Goal: Find specific fact: Find contact information

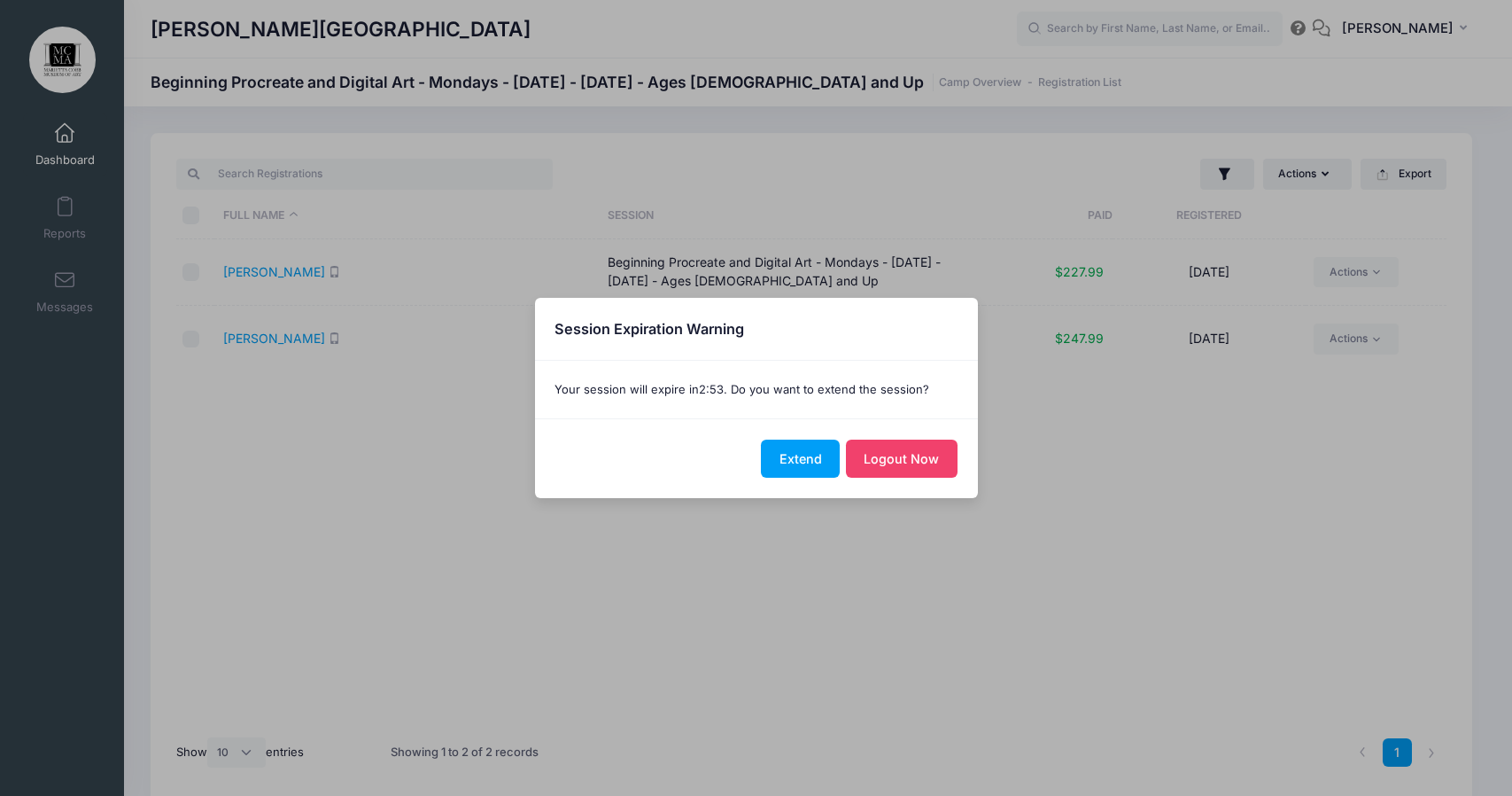
select select "10"
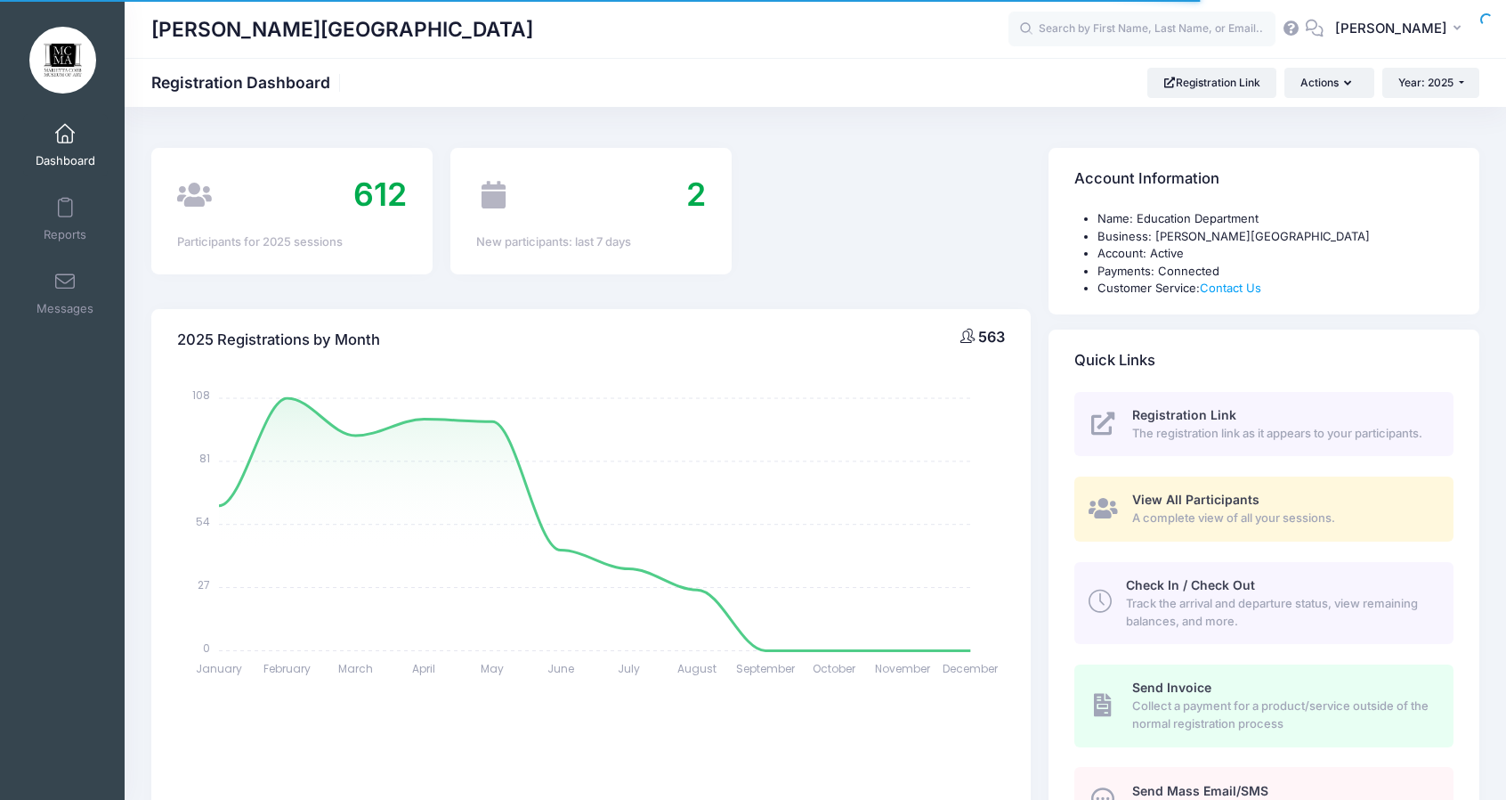
select select
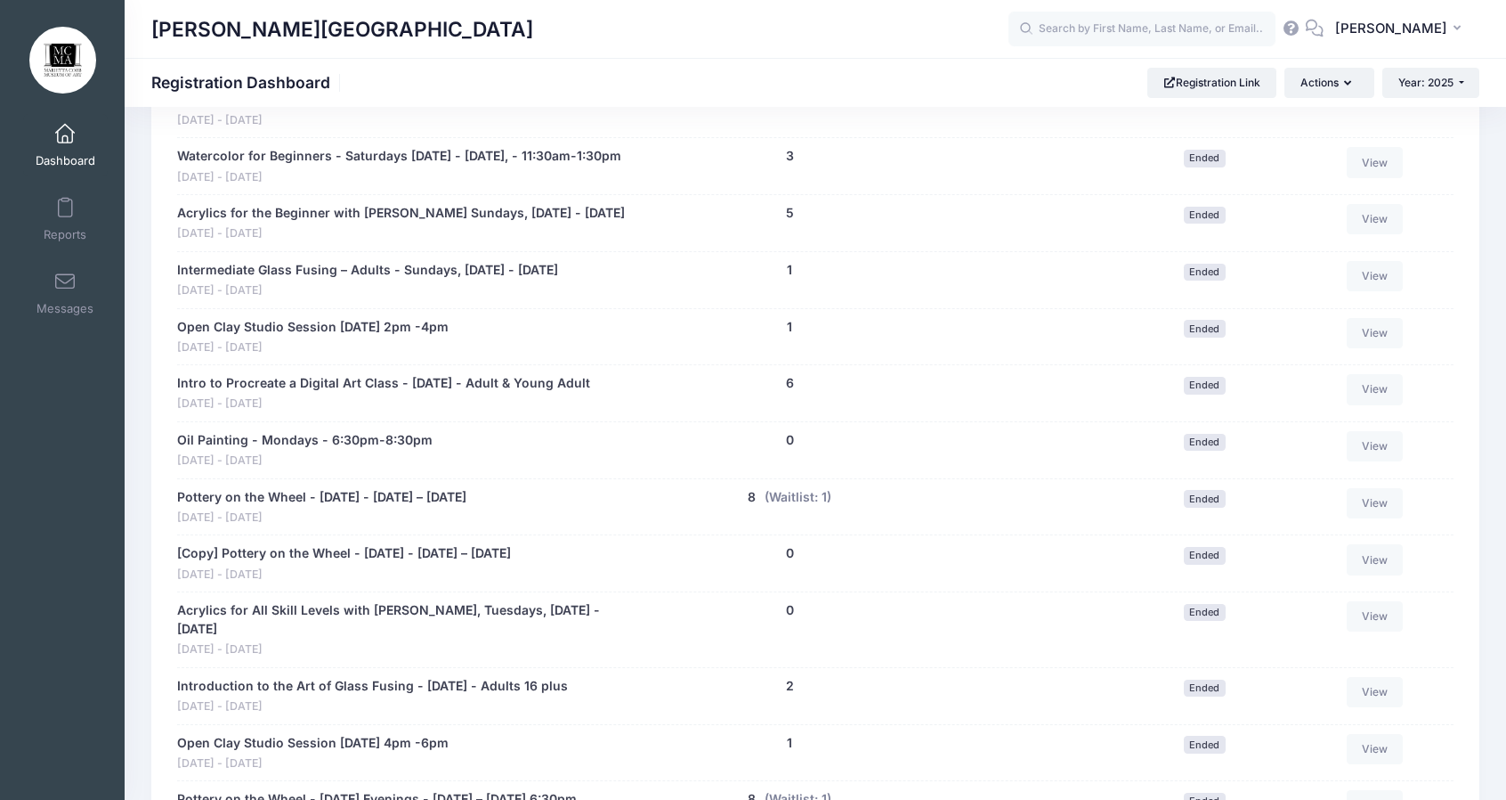
scroll to position [3743, 0]
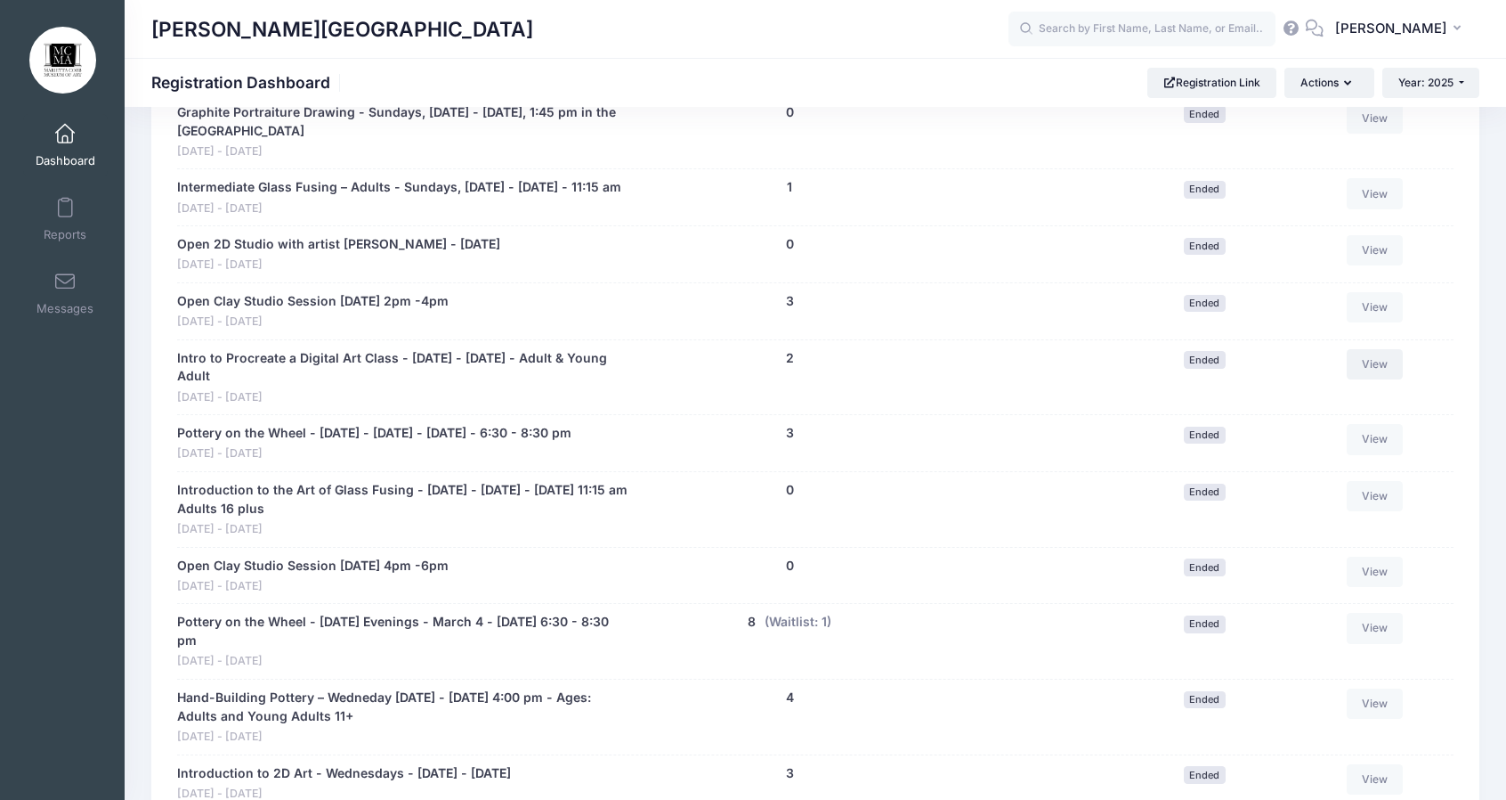
click at [1392, 379] on link "View" at bounding box center [1375, 364] width 57 height 30
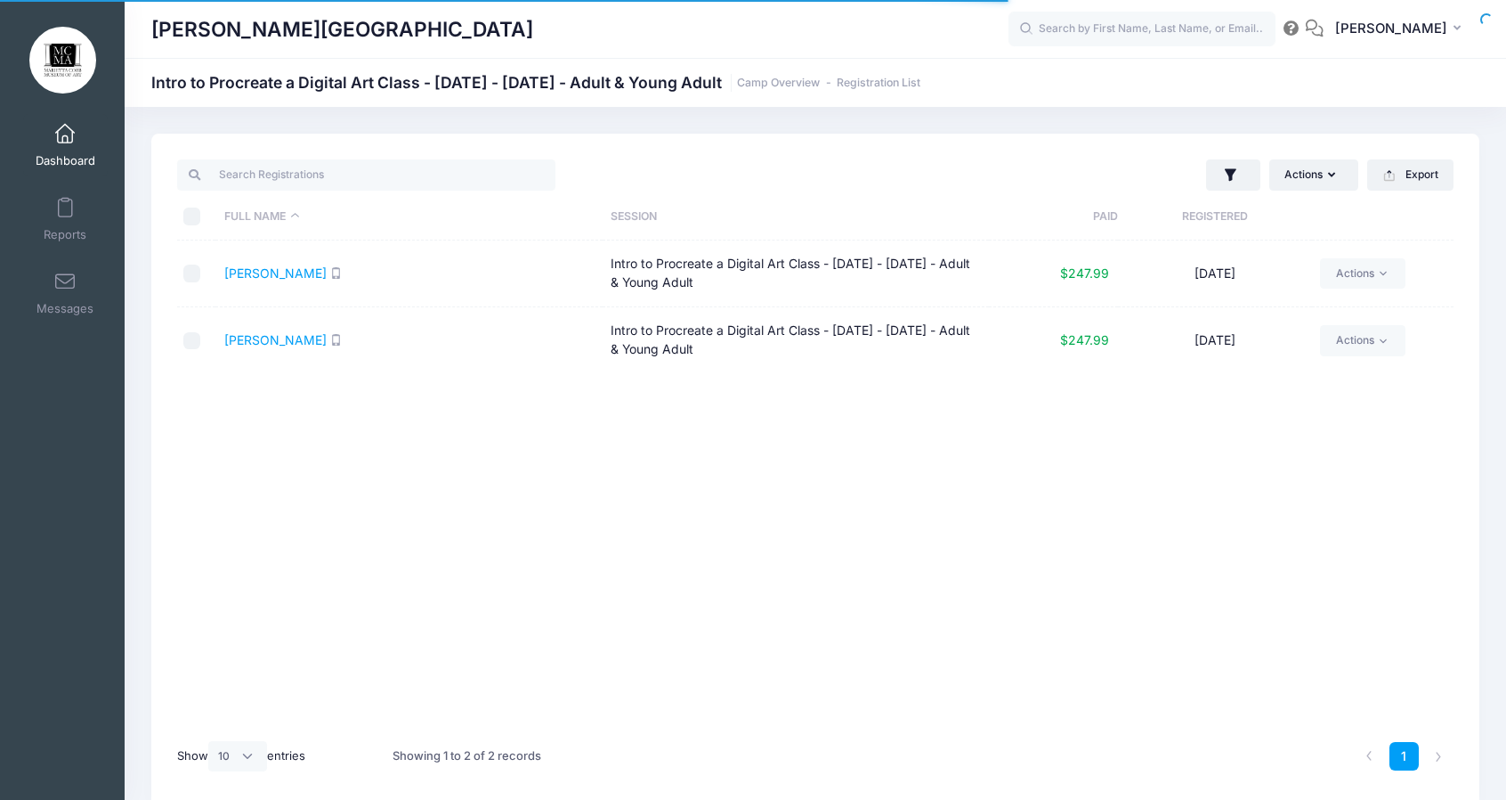
select select "10"
click at [268, 339] on link "[PERSON_NAME]" at bounding box center [275, 339] width 102 height 15
click at [296, 274] on link "Grau, Dorothy" at bounding box center [275, 272] width 102 height 15
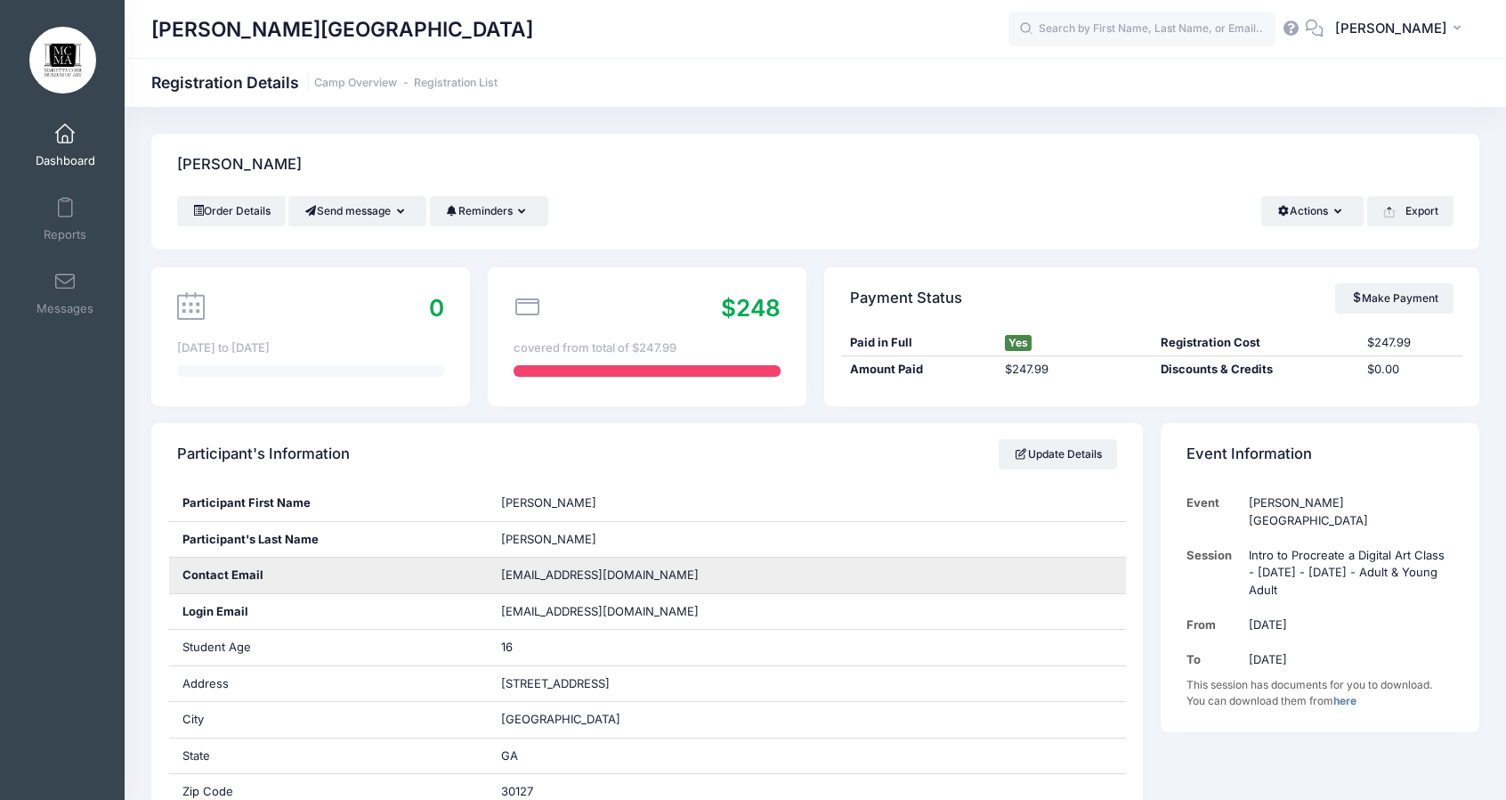
click at [629, 573] on span "debbiepeschiomoss@gmail.com" at bounding box center [600, 574] width 198 height 14
copy div "debbiepeschiomoss@gmail.com"
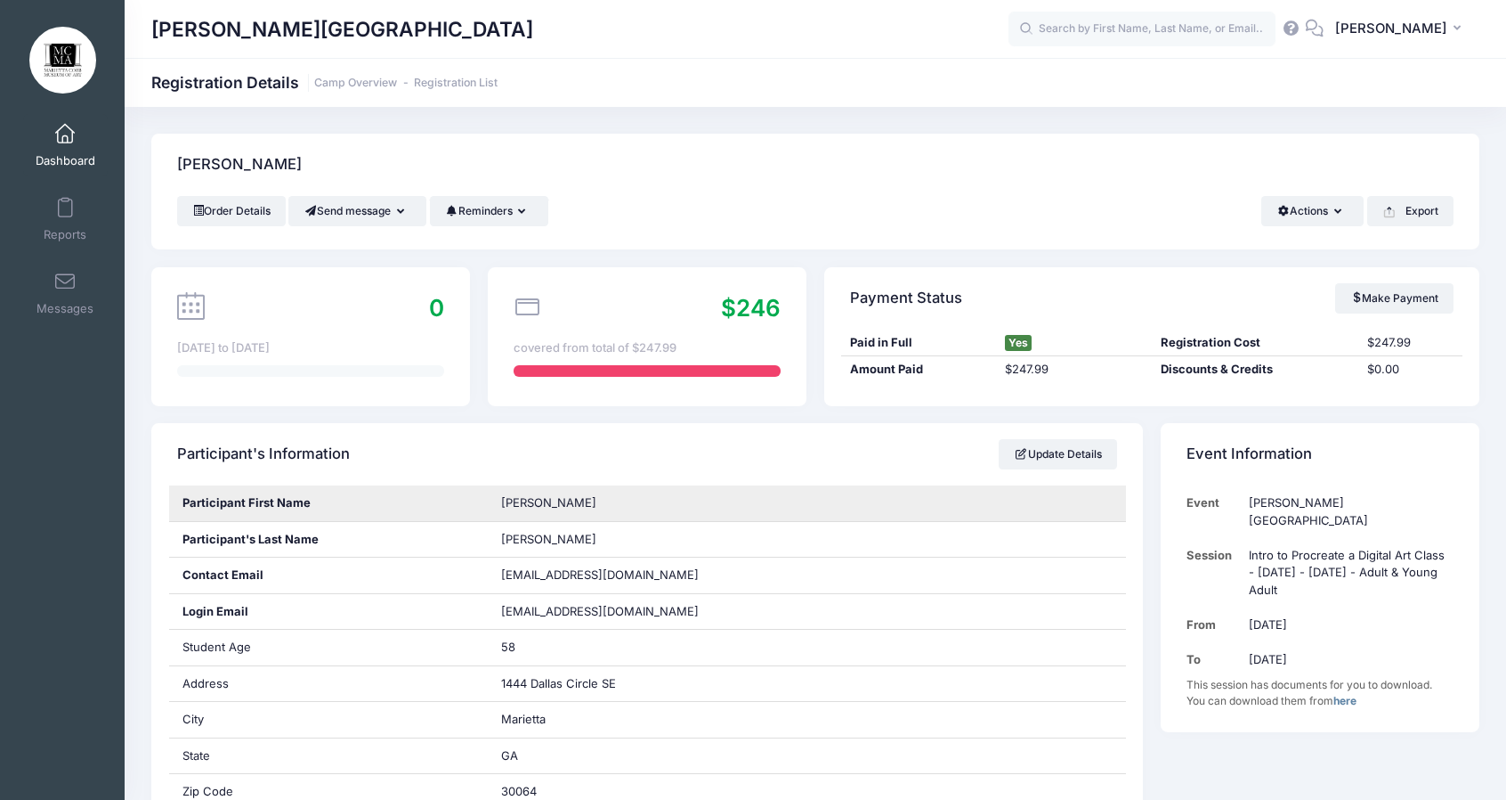
scroll to position [89, 0]
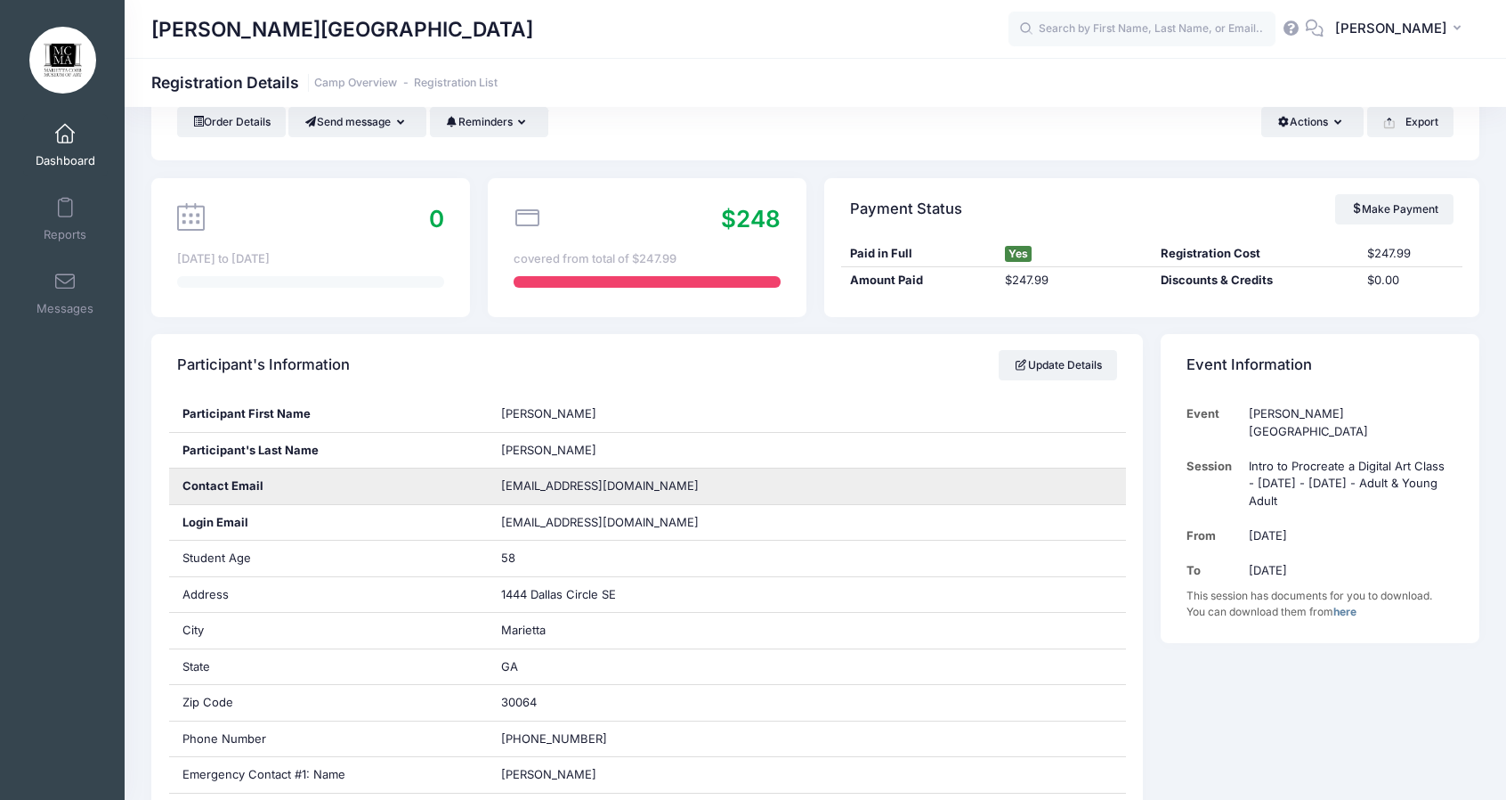
click at [637, 489] on span "dorothygray66@gmail.com" at bounding box center [600, 485] width 198 height 14
copy div "dorothygray66@gmail.com"
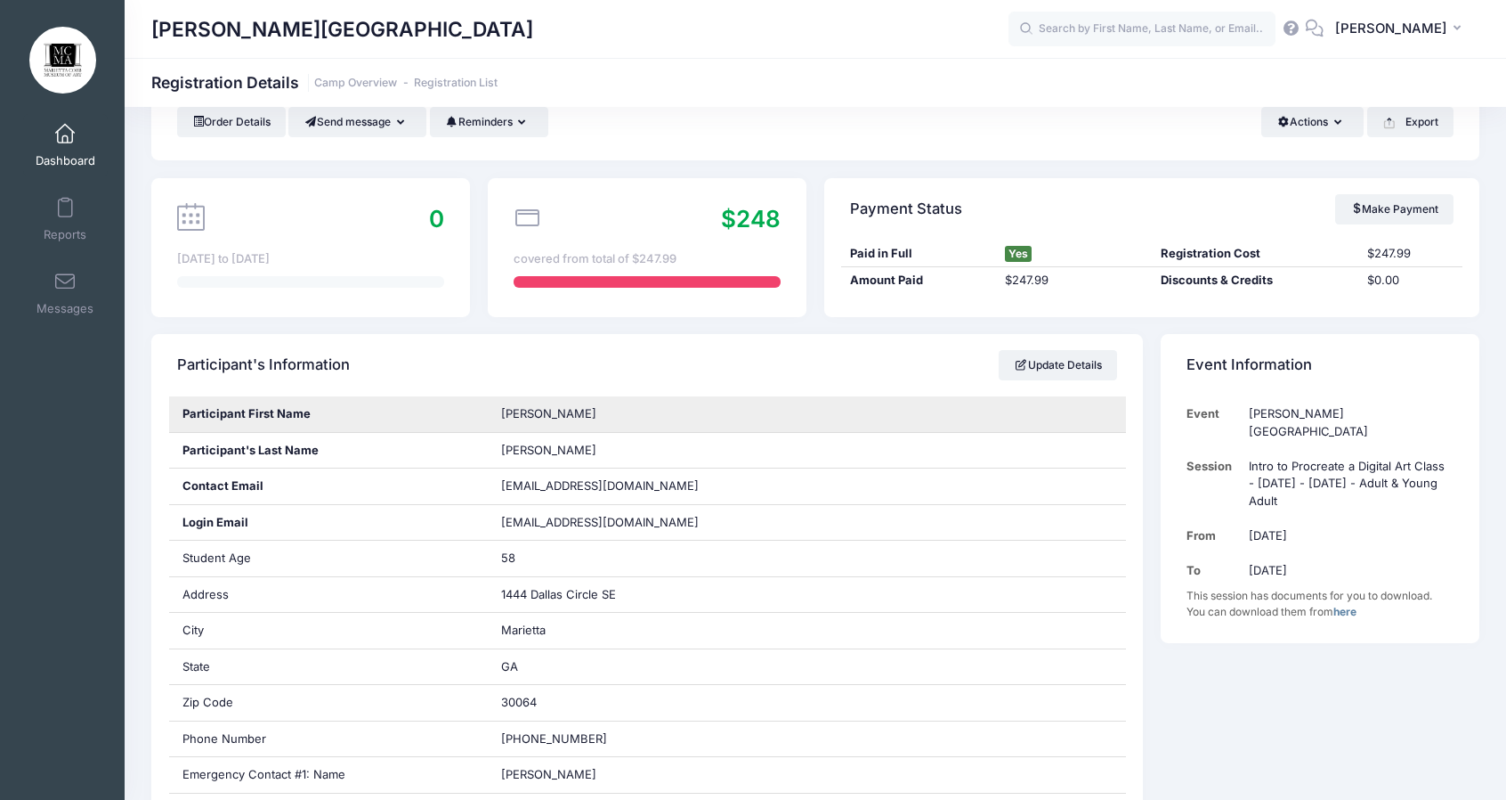
click at [520, 414] on span "Dorothy" at bounding box center [548, 413] width 95 height 14
click at [520, 413] on span "Dorothy" at bounding box center [548, 413] width 95 height 14
copy div "Dorothy"
click at [504, 418] on span "Dorothy" at bounding box center [548, 413] width 95 height 14
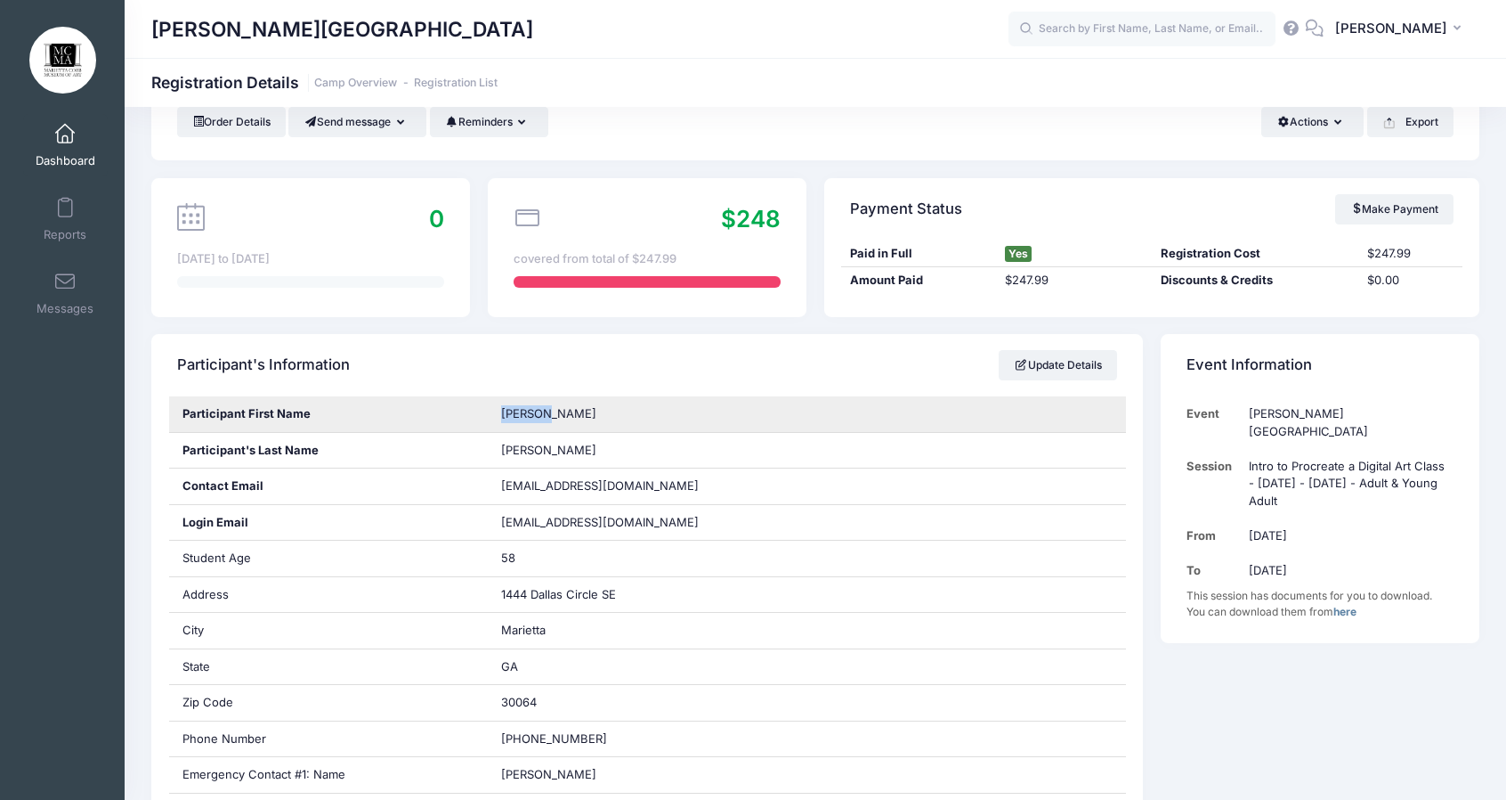
click at [504, 418] on span "Dorothy" at bounding box center [548, 413] width 95 height 14
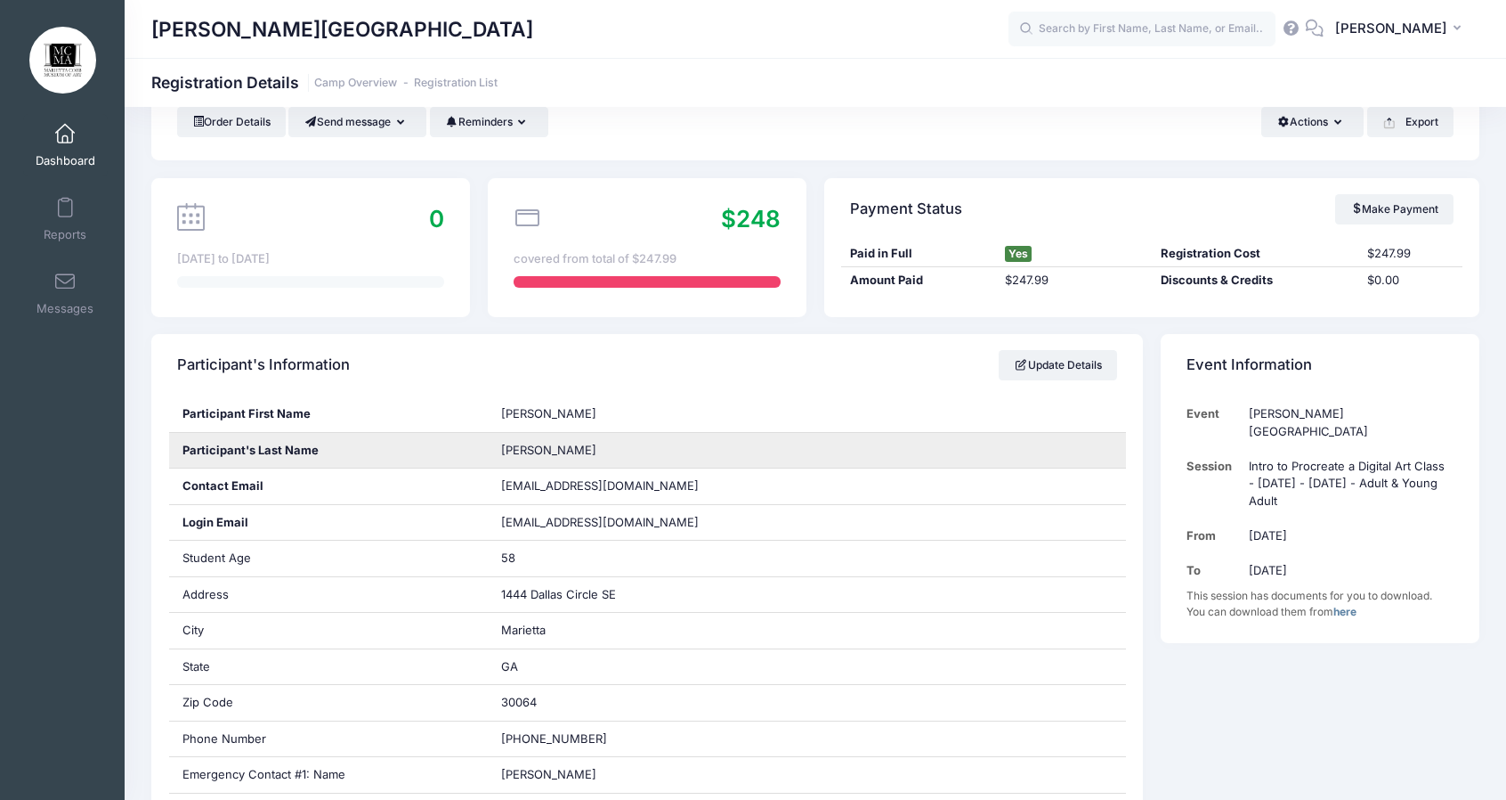
click at [517, 450] on span "Grau" at bounding box center [548, 450] width 95 height 14
copy span "Grau"
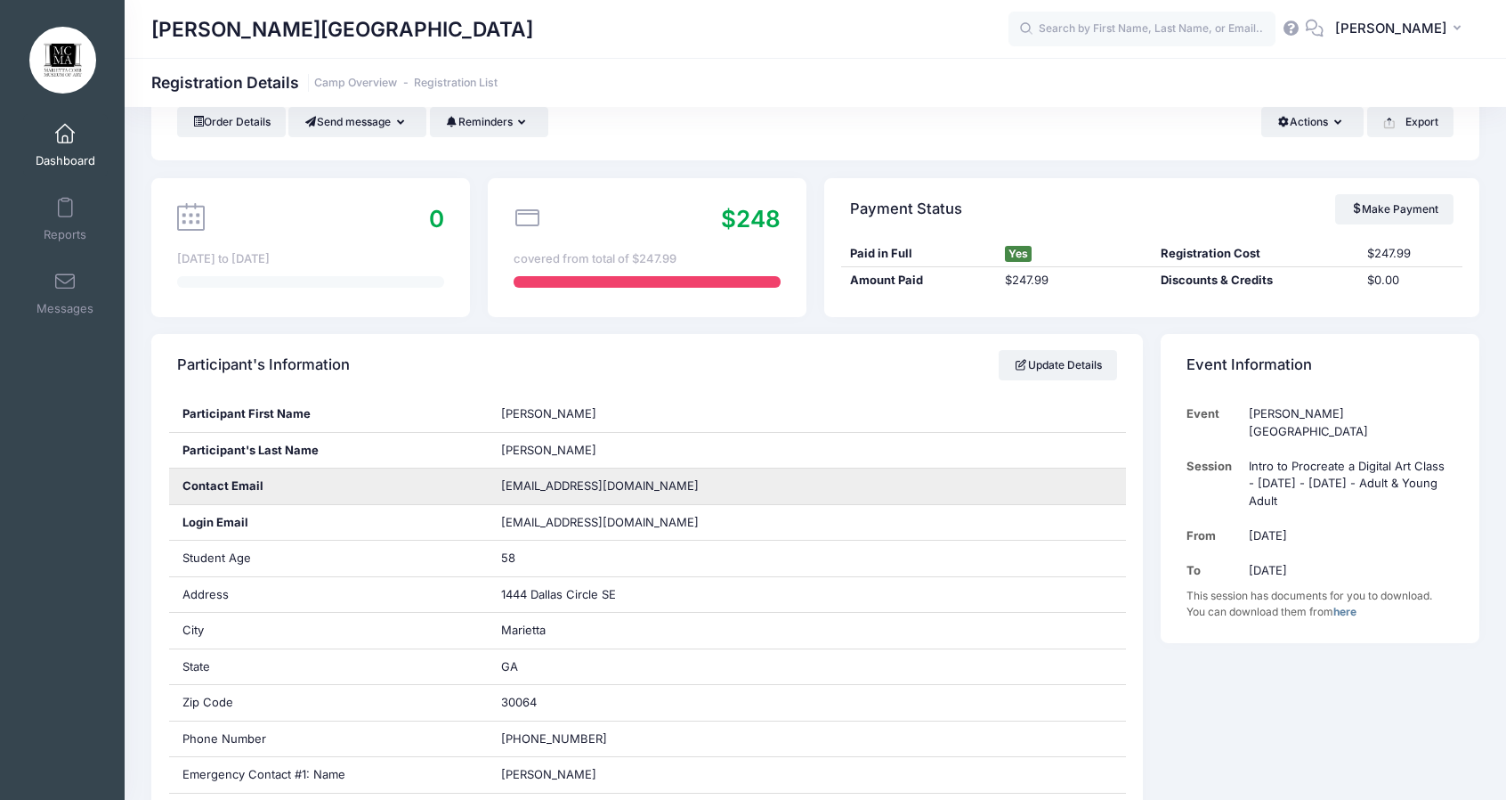
click at [555, 480] on span "dorothygray66@gmail.com" at bounding box center [600, 485] width 198 height 14
copy div "dorothygray66@gmail.com"
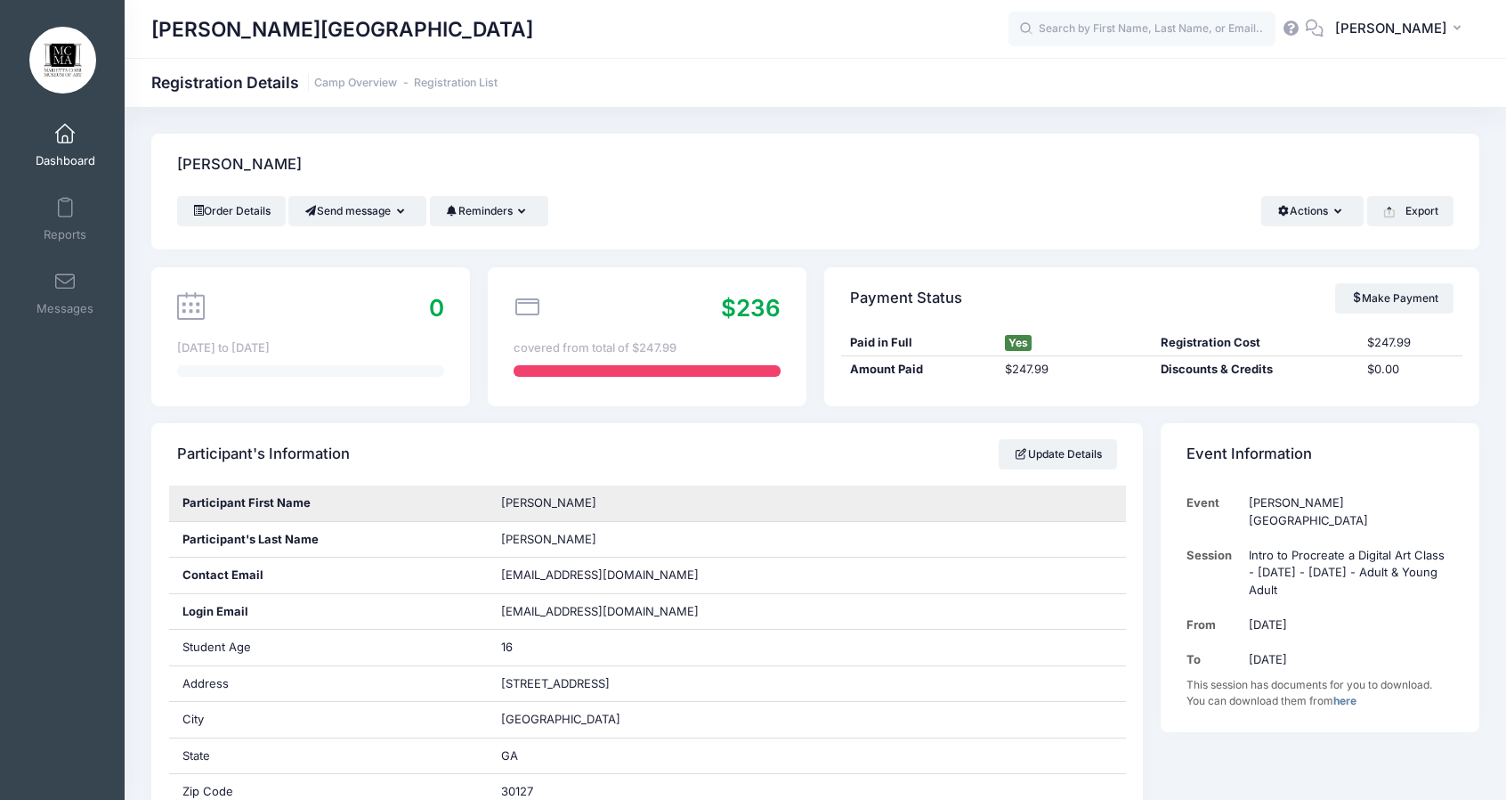
click at [524, 497] on span "[PERSON_NAME]" at bounding box center [548, 502] width 95 height 14
copy span "[PERSON_NAME]"
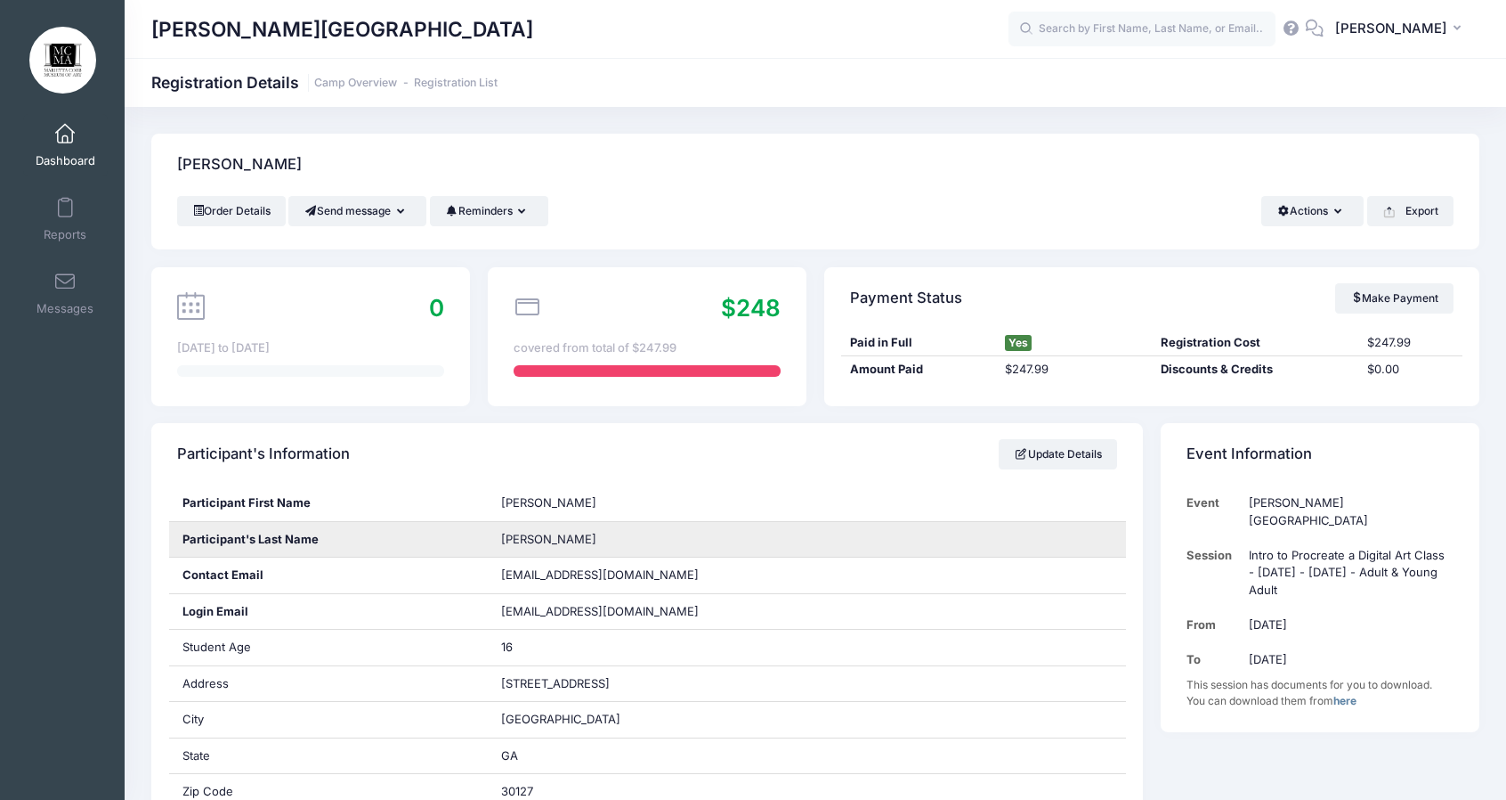
click at [501, 537] on span "[PERSON_NAME]" at bounding box center [548, 539] width 95 height 14
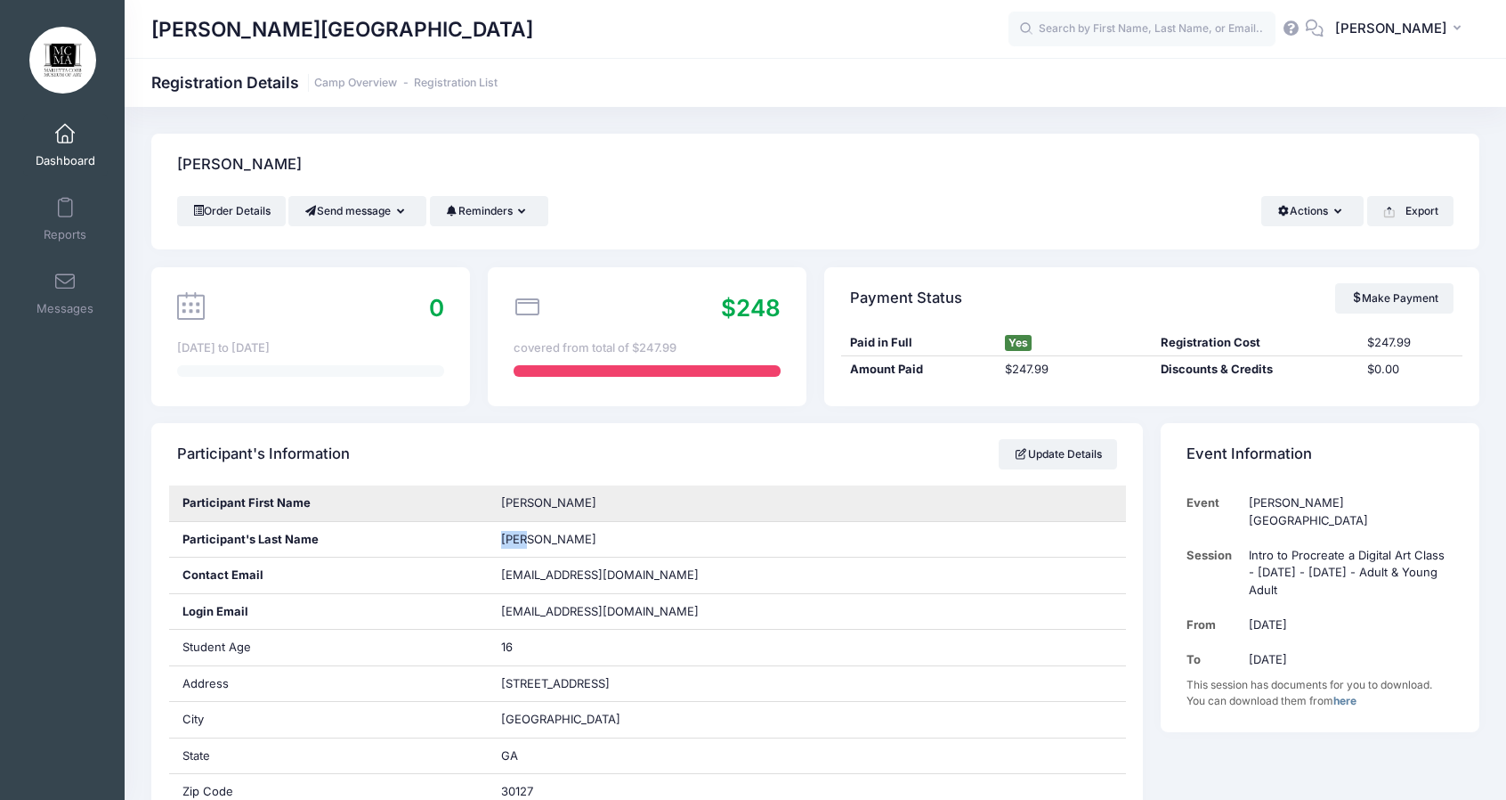
copy span "[PERSON_NAME]"
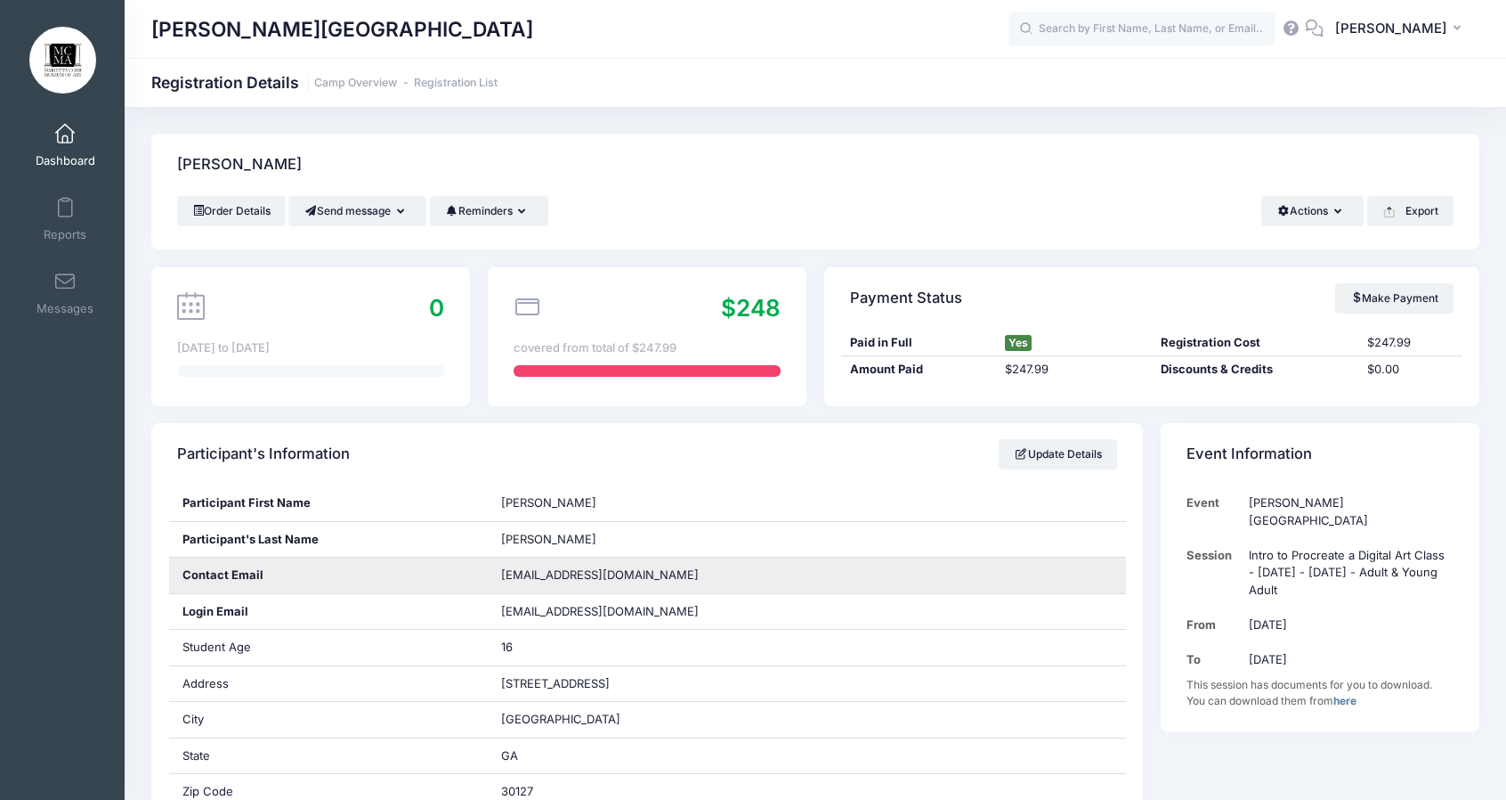
click at [590, 575] on span "[EMAIL_ADDRESS][DOMAIN_NAME]" at bounding box center [600, 574] width 198 height 14
copy div "[EMAIL_ADDRESS][DOMAIN_NAME]"
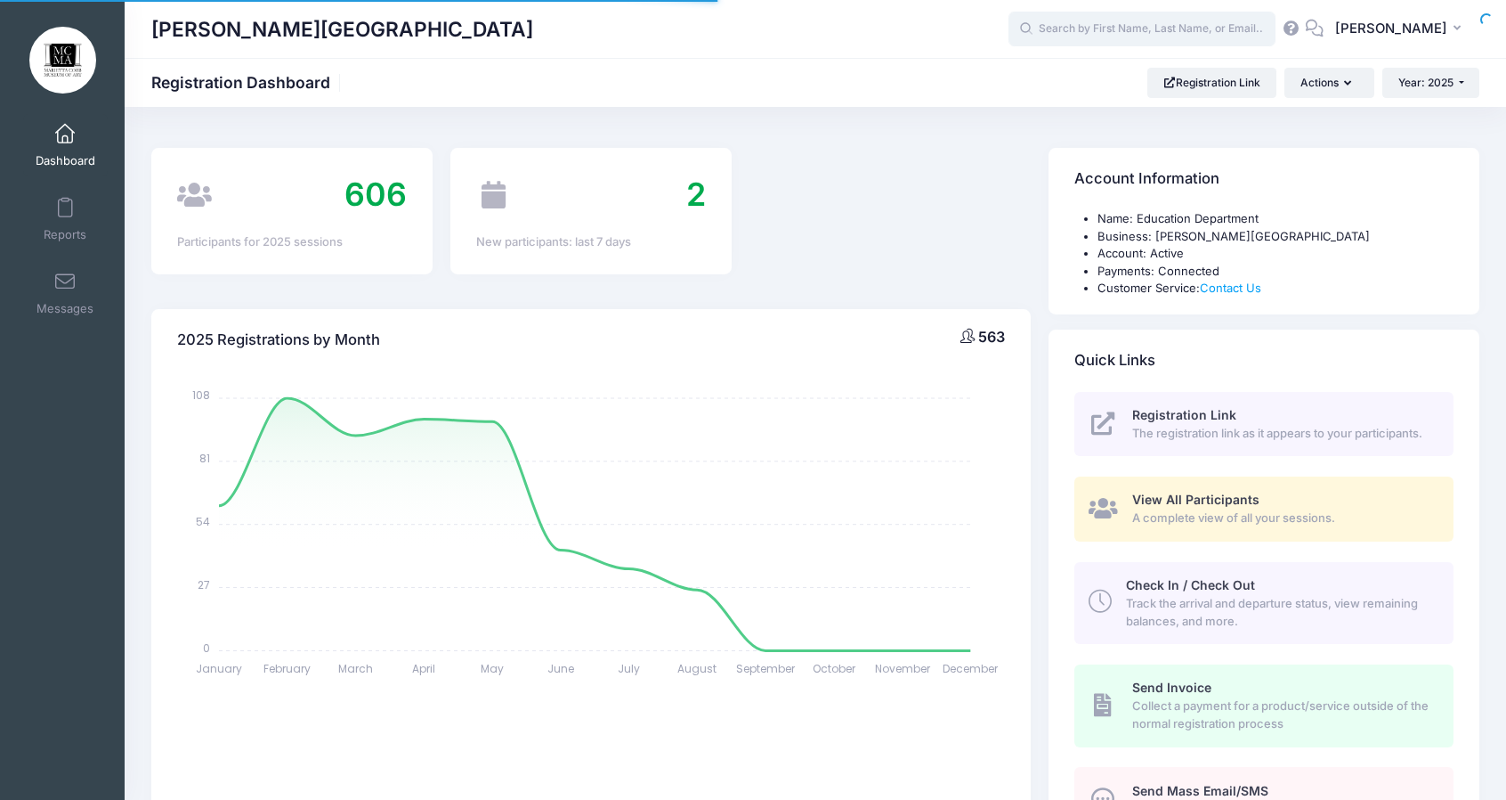
click at [1170, 28] on input "text" at bounding box center [1142, 30] width 267 height 36
select select
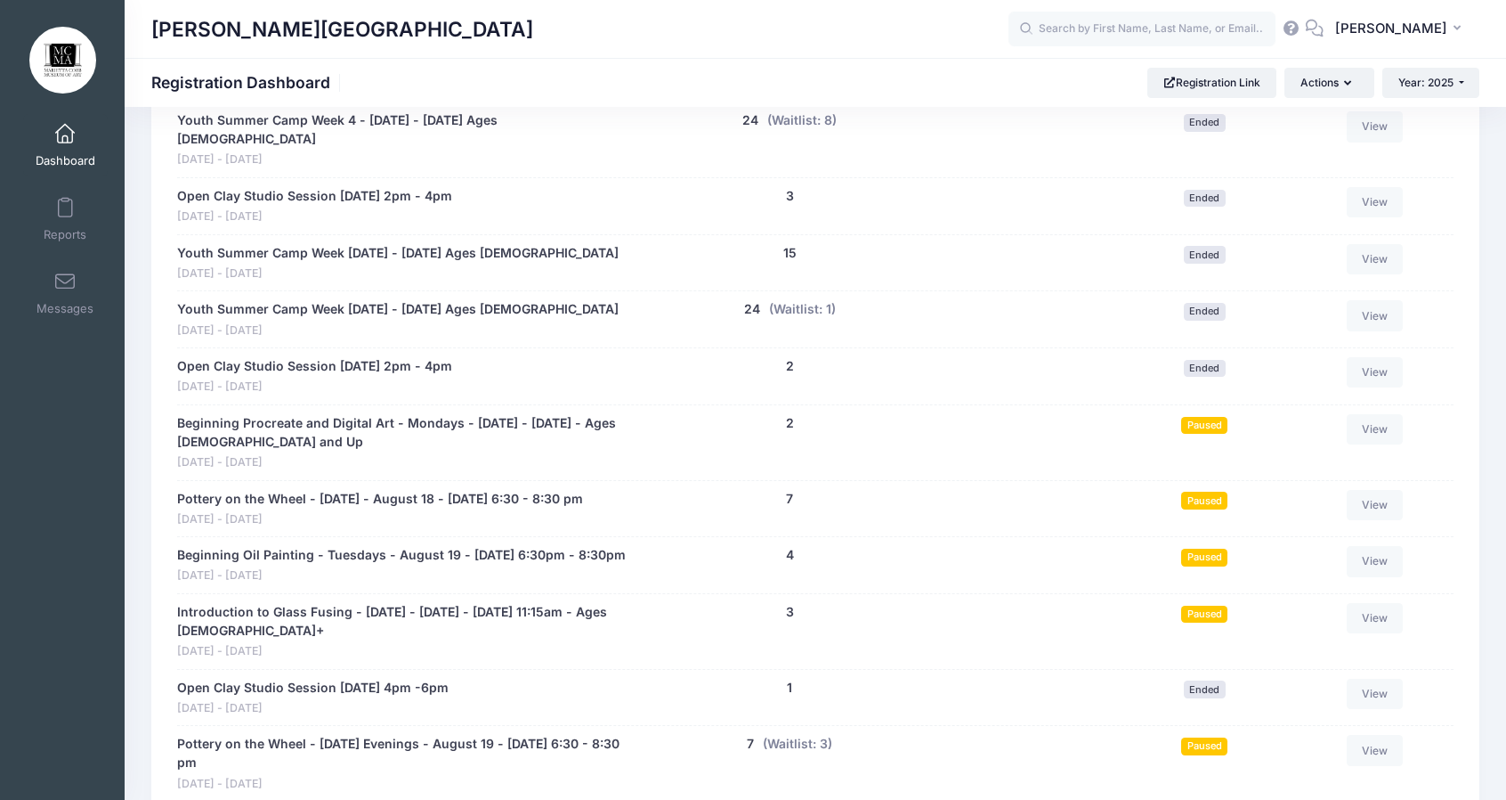
scroll to position [12488, 0]
